Goal: Information Seeking & Learning: Learn about a topic

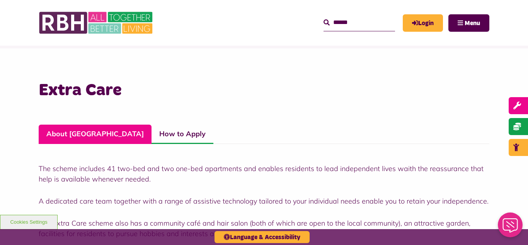
scroll to position [128, 0]
click at [83, 131] on link "About Hare Hill" at bounding box center [95, 133] width 113 height 19
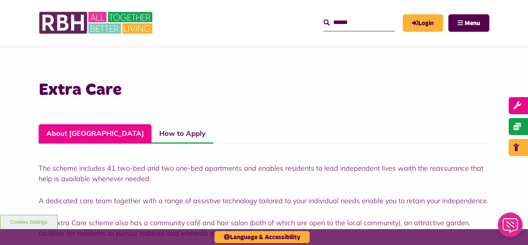
click at [56, 133] on link "About Hare Hill" at bounding box center [95, 133] width 113 height 19
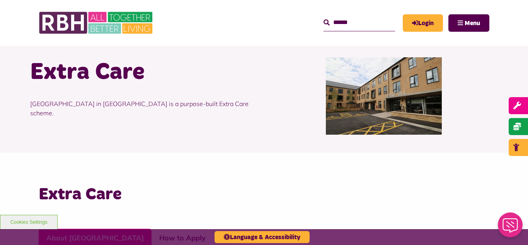
scroll to position [0, 0]
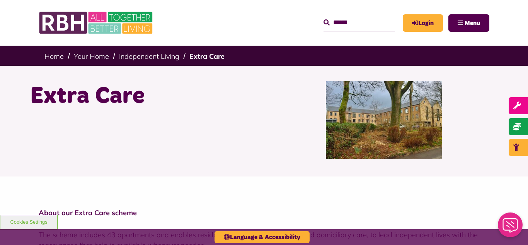
scroll to position [1, 0]
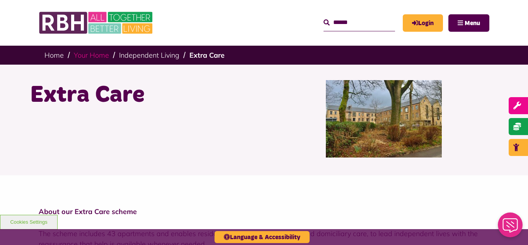
click at [96, 54] on link "Your Home" at bounding box center [91, 55] width 35 height 9
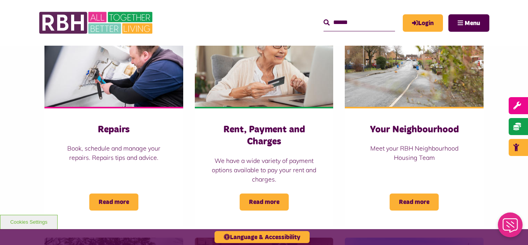
scroll to position [202, 0]
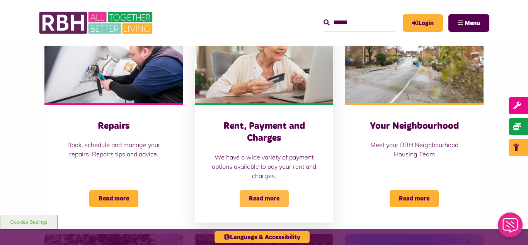
click at [269, 192] on span "Read more" at bounding box center [264, 198] width 49 height 17
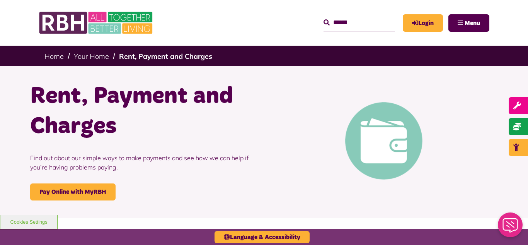
scroll to position [2, 0]
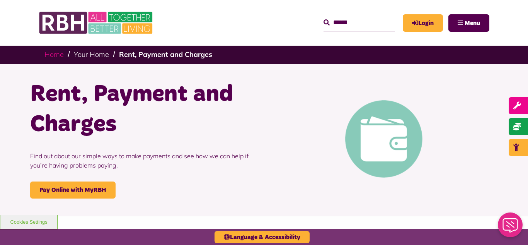
click at [55, 53] on link "Home" at bounding box center [53, 54] width 19 height 9
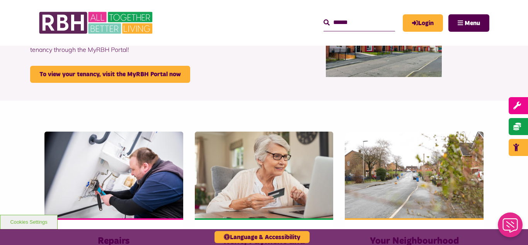
scroll to position [88, 0]
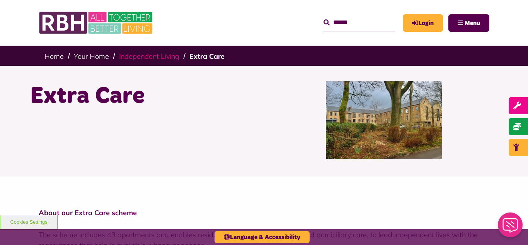
click at [140, 56] on link "Independent Living" at bounding box center [149, 56] width 60 height 9
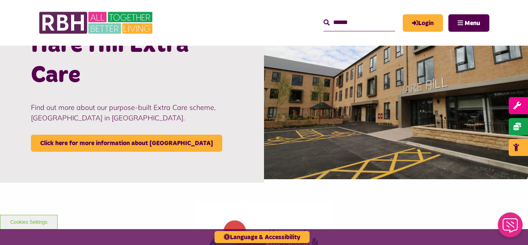
scroll to position [739, 0]
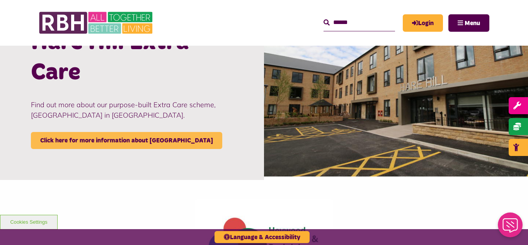
click at [96, 138] on link "Click here for more information about [GEOGRAPHIC_DATA]" at bounding box center [126, 140] width 191 height 17
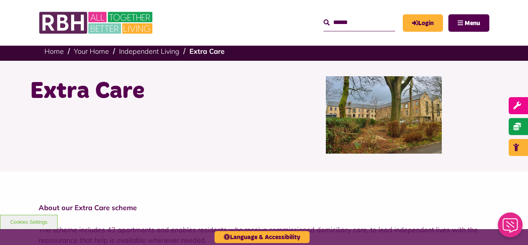
scroll to position [7, 0]
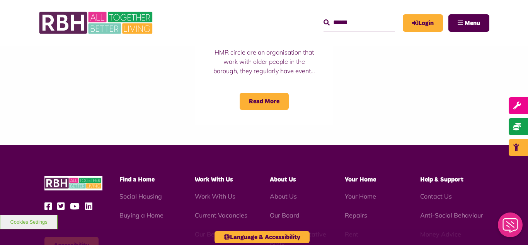
scroll to position [1016, 0]
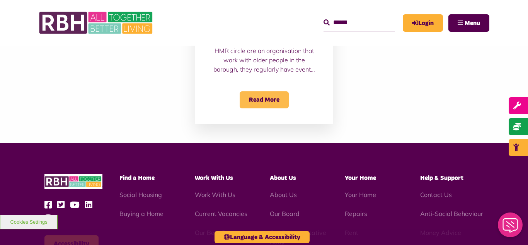
click at [270, 98] on span "Read More" at bounding box center [264, 99] width 49 height 17
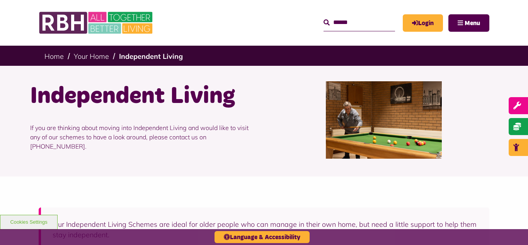
scroll to position [1103, 0]
